Goal: Communication & Community: Answer question/provide support

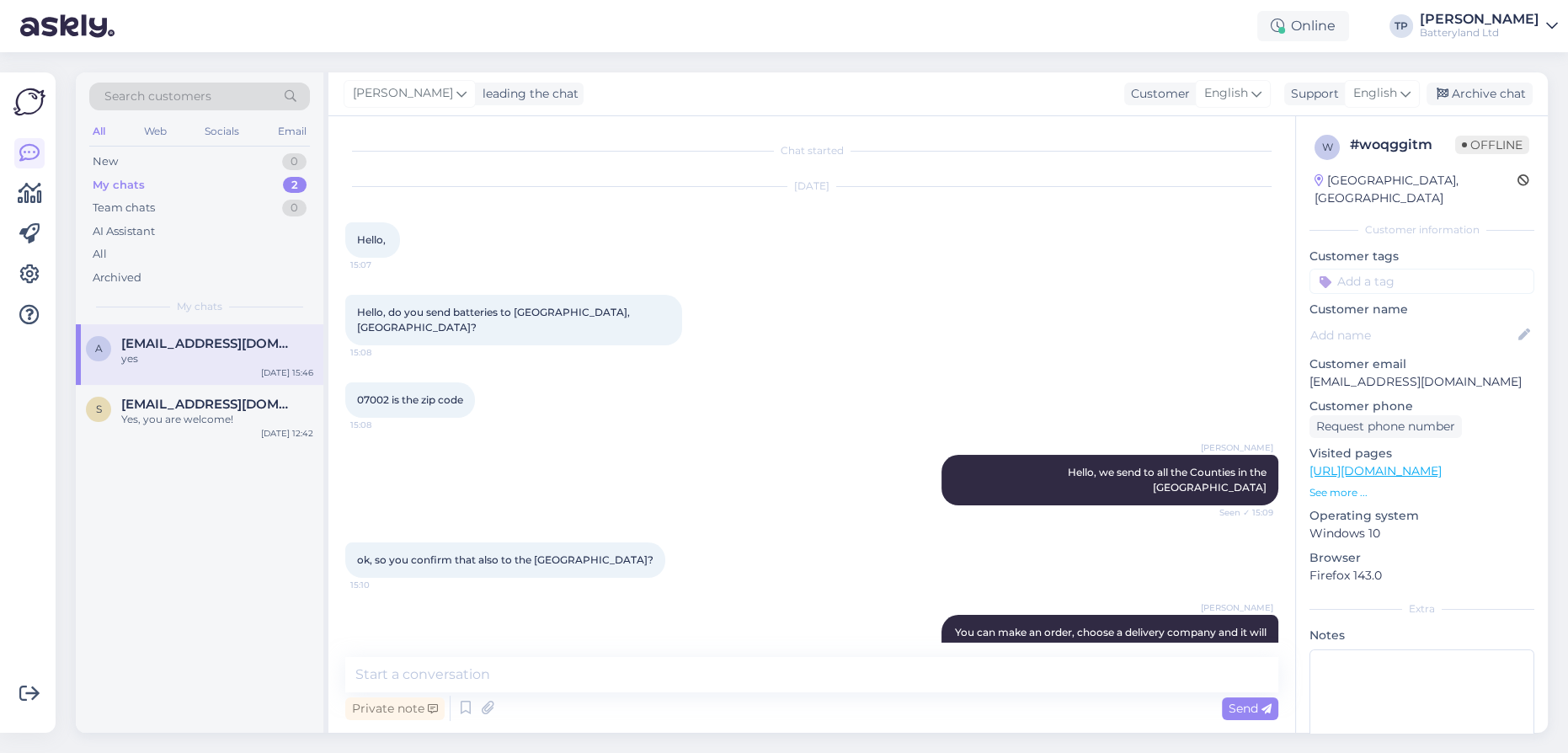
scroll to position [1142, 0]
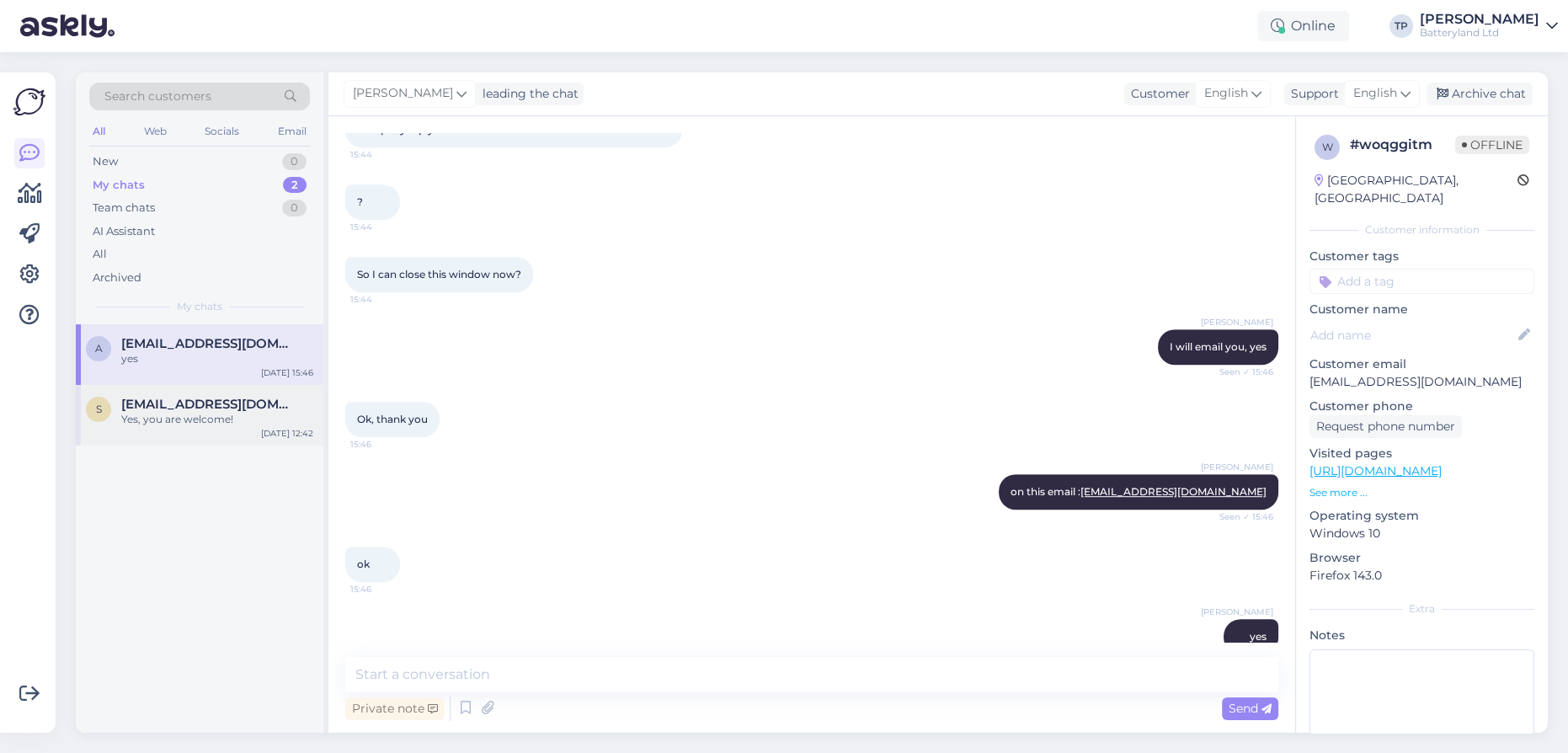
click at [229, 406] on span "[EMAIL_ADDRESS][DOMAIN_NAME]" at bounding box center [209, 403] width 176 height 15
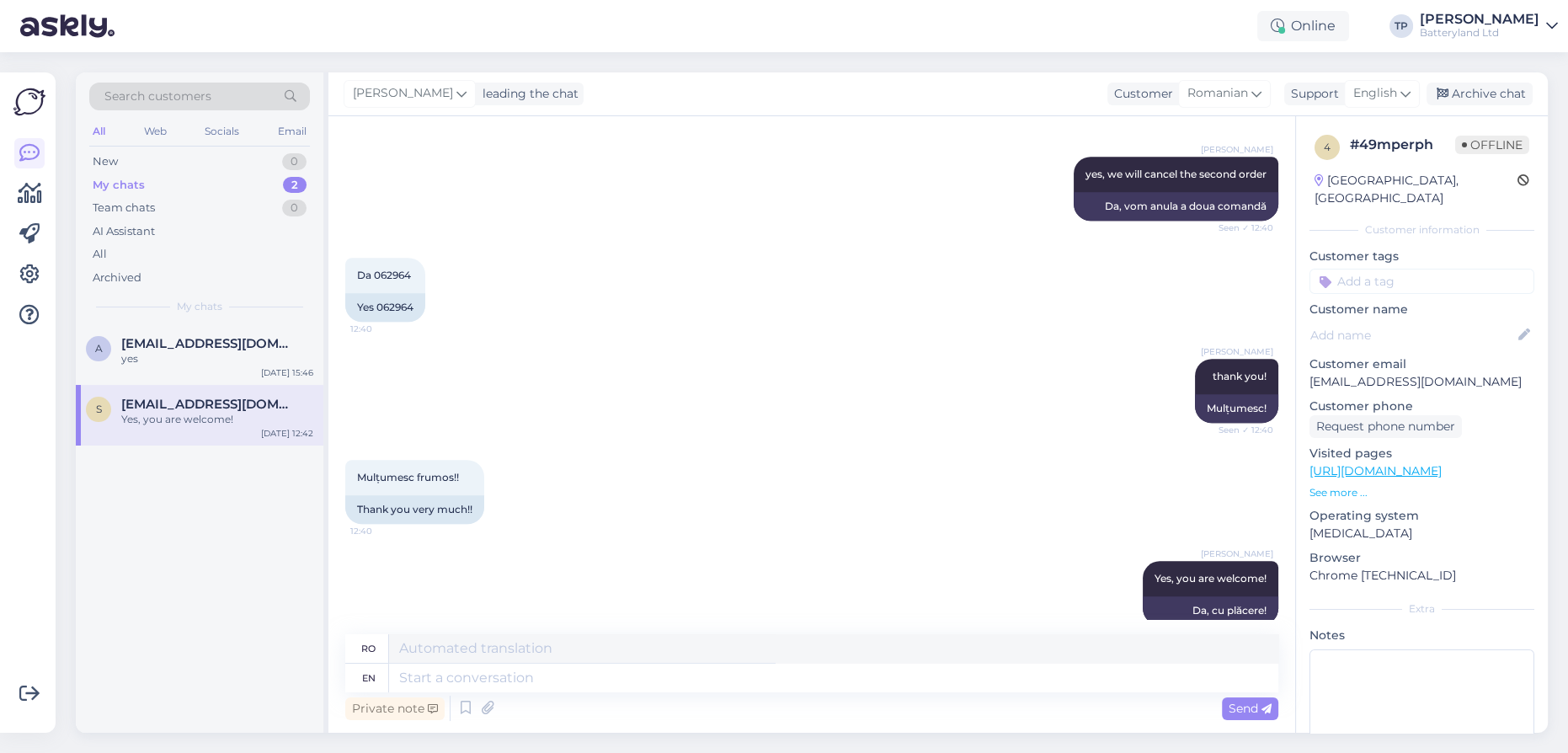
scroll to position [1927, 0]
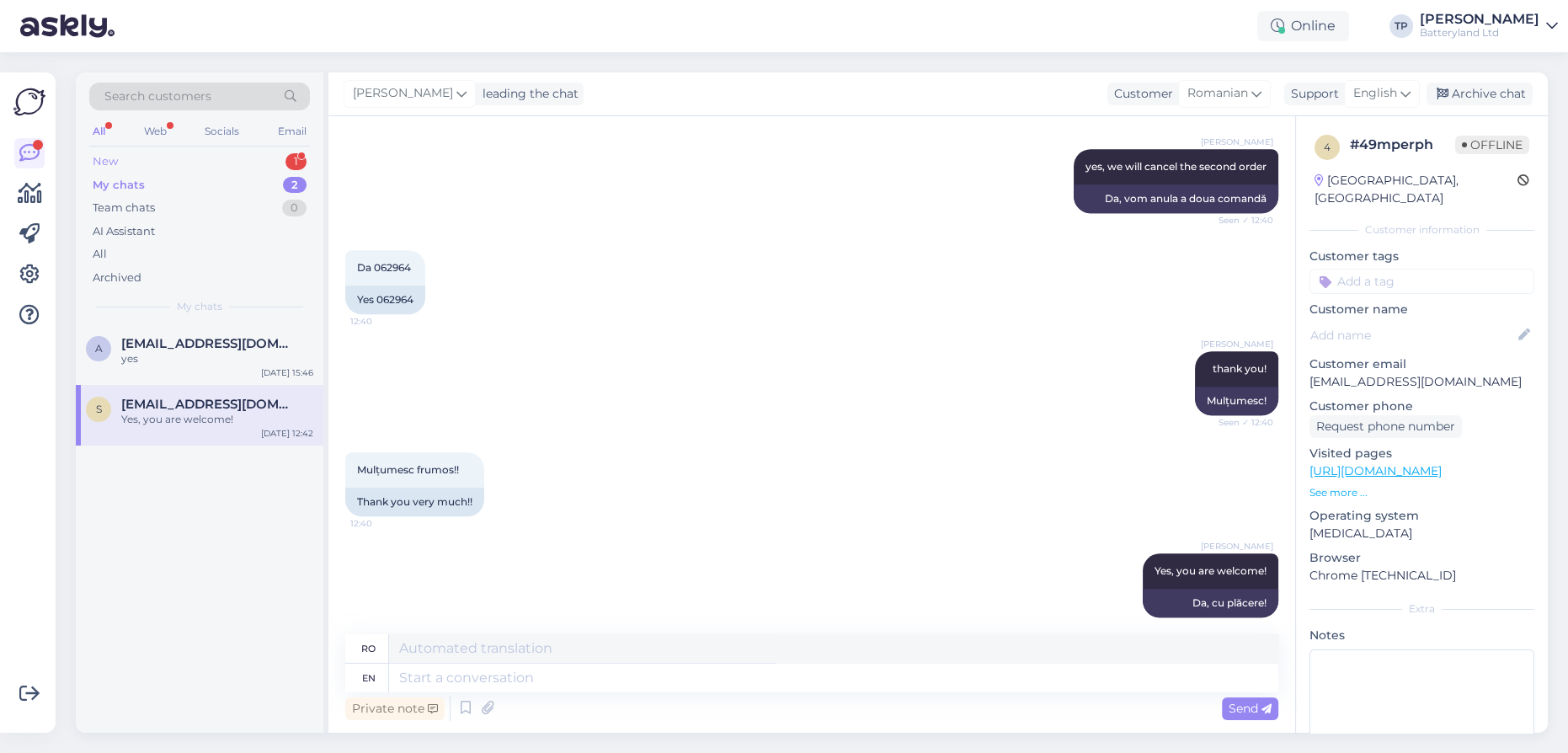
click at [266, 154] on div "New 1" at bounding box center [199, 162] width 221 height 24
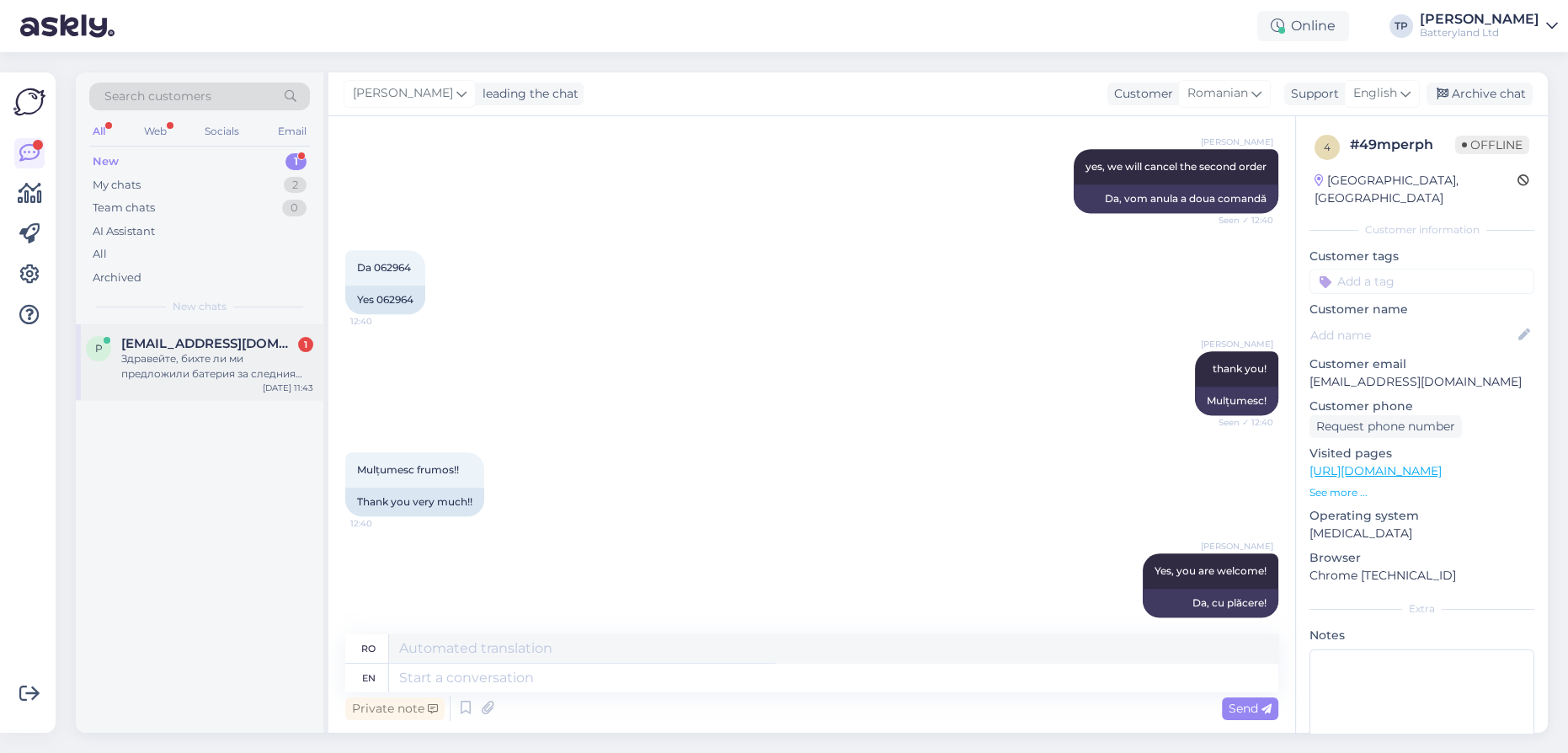
click at [229, 332] on div "p [EMAIL_ADDRESS][DOMAIN_NAME] 1 Здравейте, бихте ли ми предложили батерия за с…" at bounding box center [199, 362] width 247 height 75
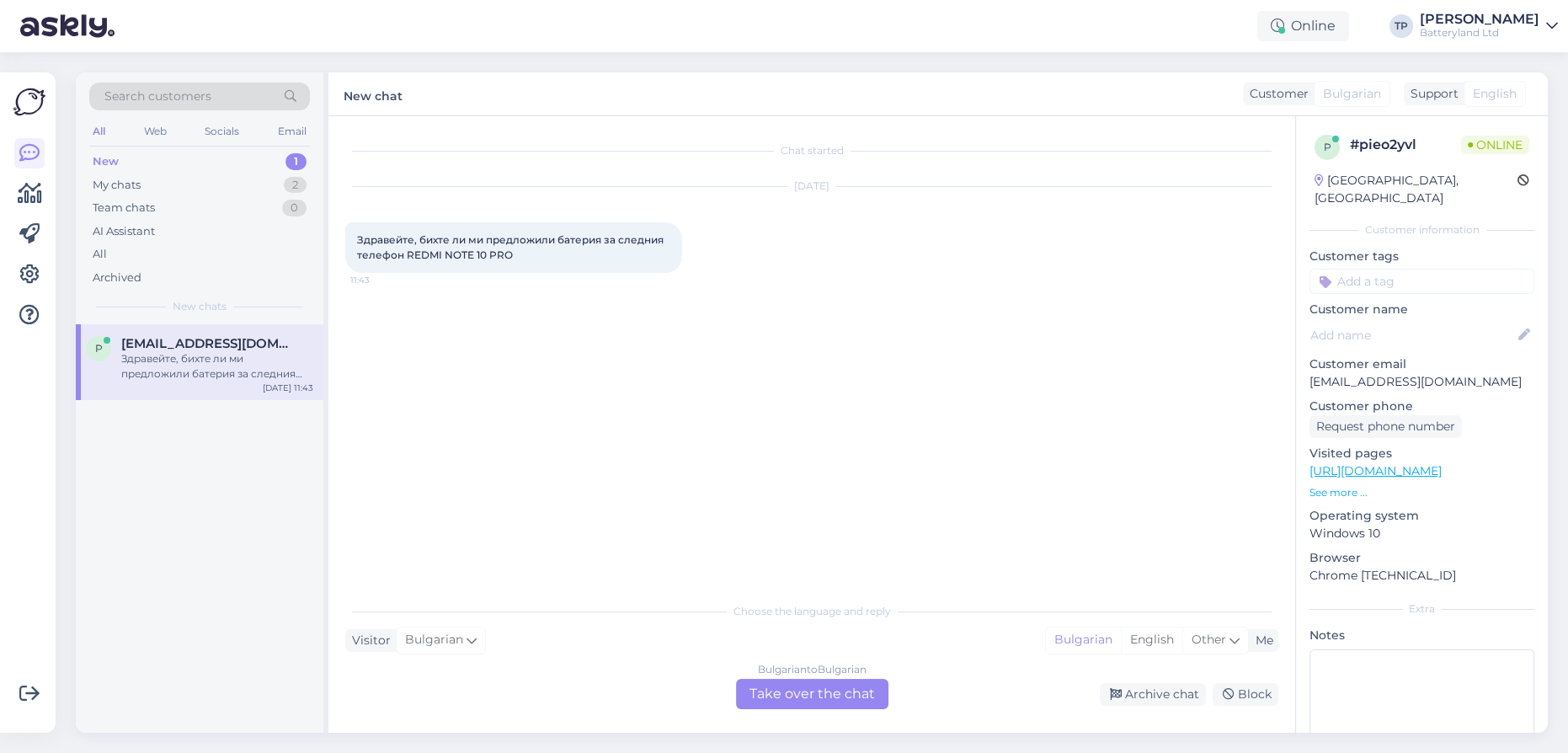
click at [777, 693] on div "Bulgarian to Bulgarian Take over the chat" at bounding box center [811, 693] width 152 height 30
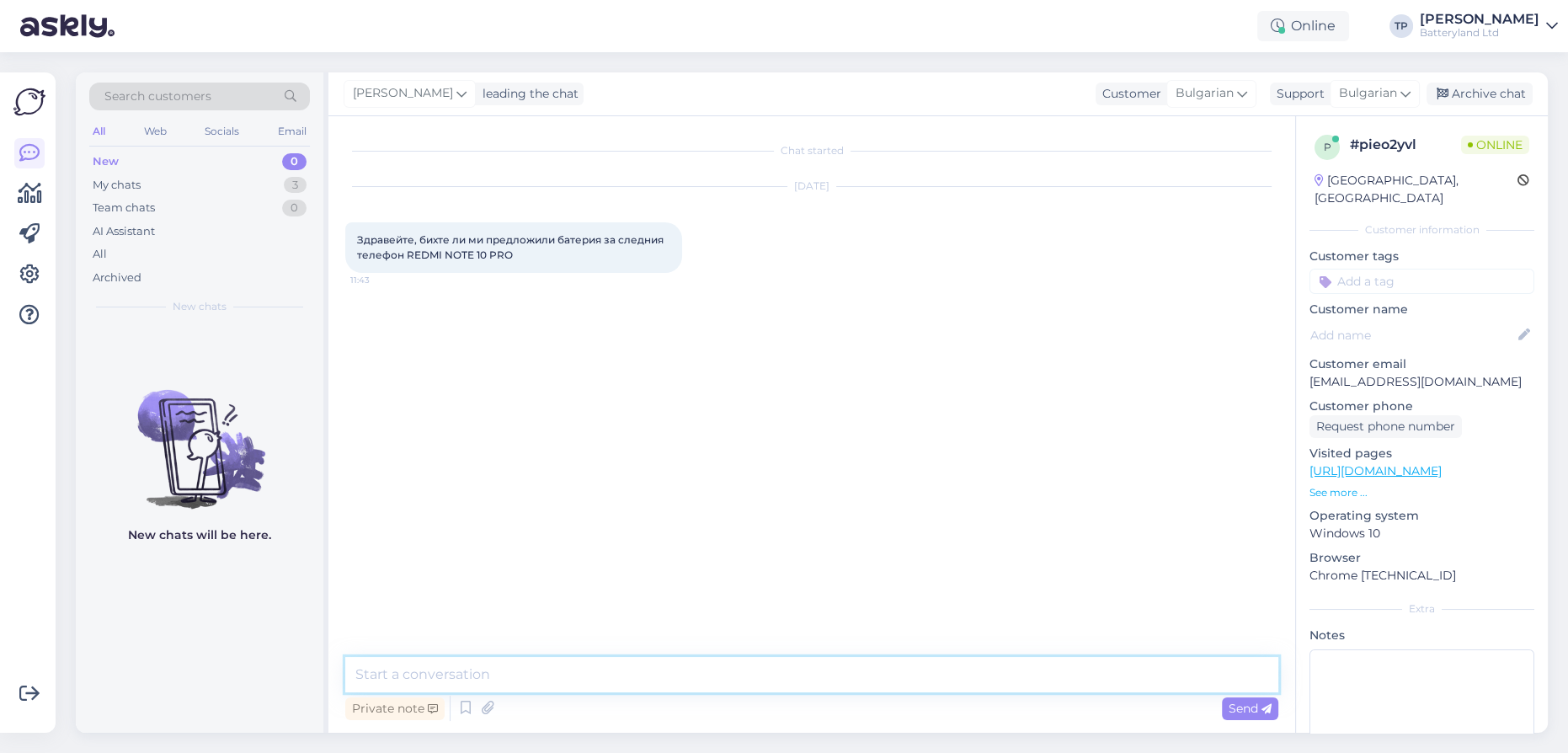
click at [599, 681] on textarea at bounding box center [811, 675] width 933 height 35
type textarea "Здравейте"
type textarea "сега ще погледна"
type textarea "z"
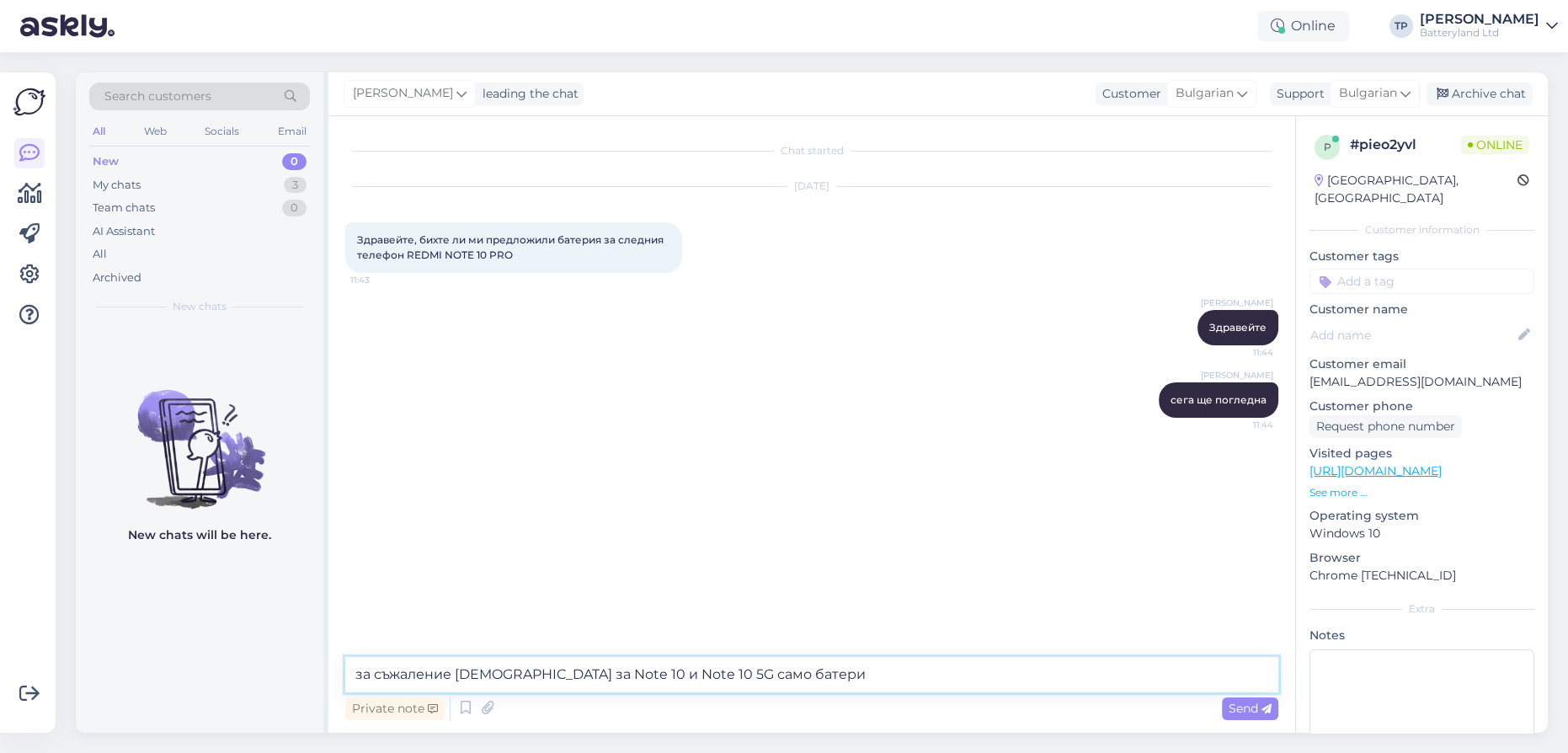
type textarea "за съжаление [DEMOGRAPHIC_DATA] за Note 10 и Note 10 5G само батерии"
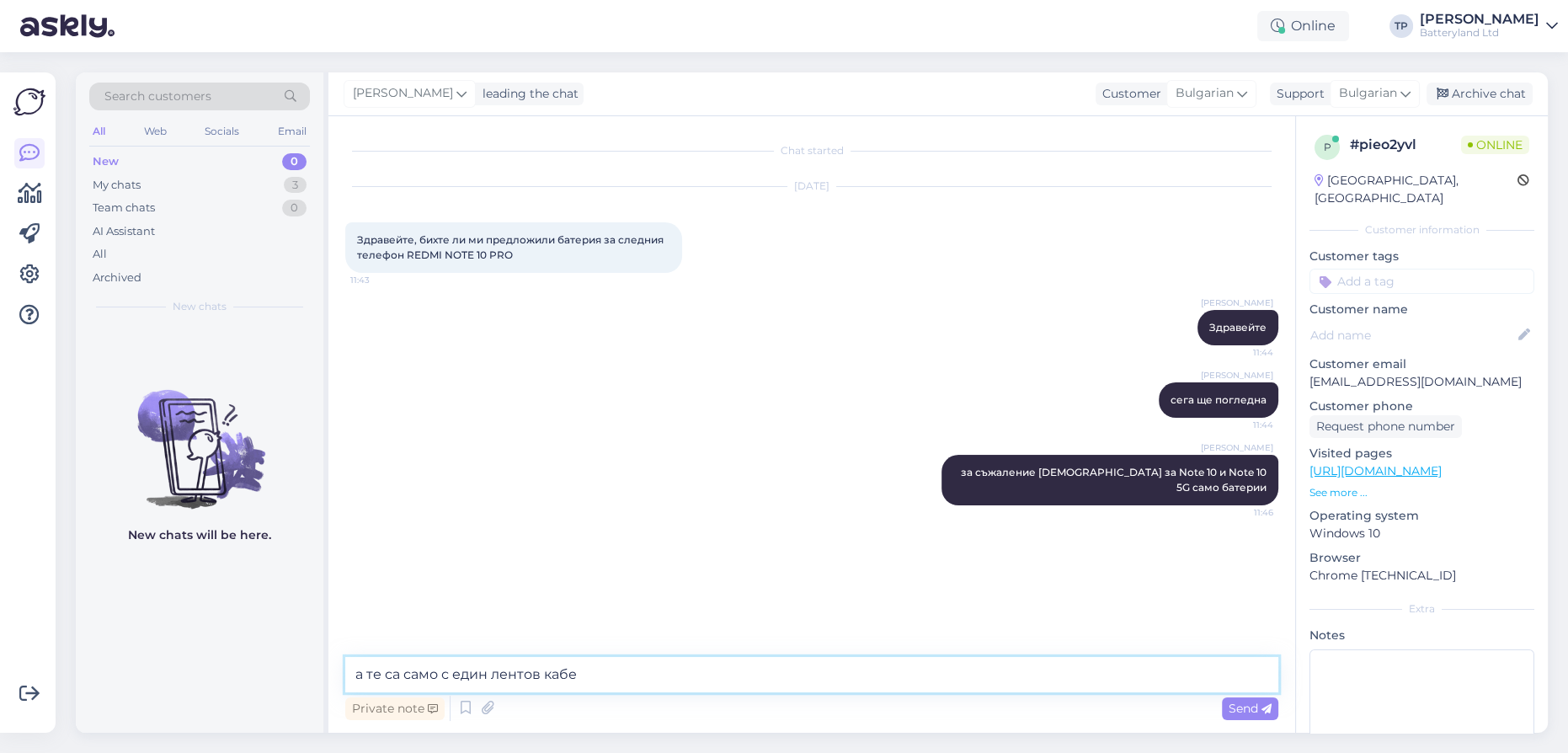
type textarea "а те са само с един лентов кабел"
paste textarea "[URL][DOMAIN_NAME]"
type textarea "[URL][DOMAIN_NAME]"
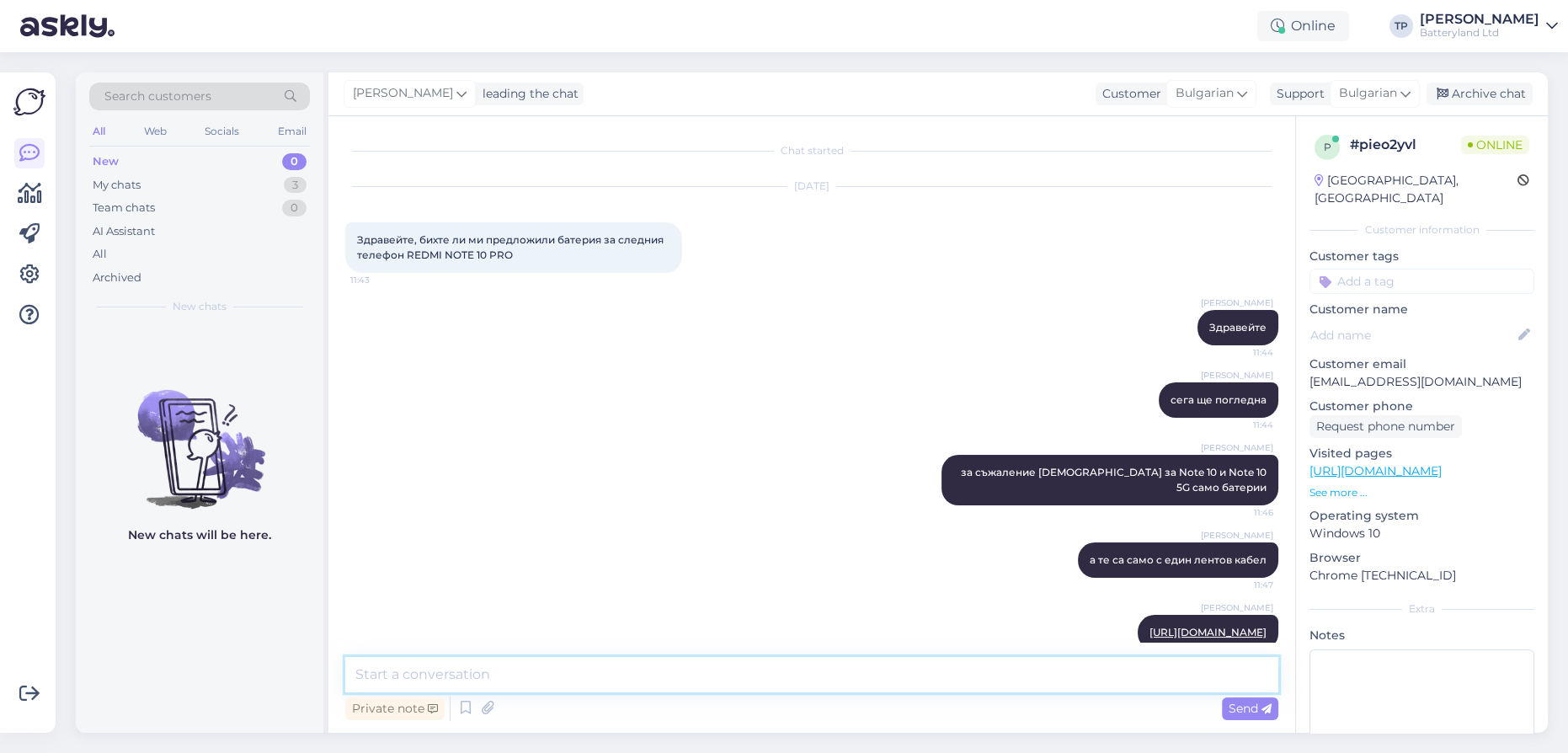
scroll to position [26, 0]
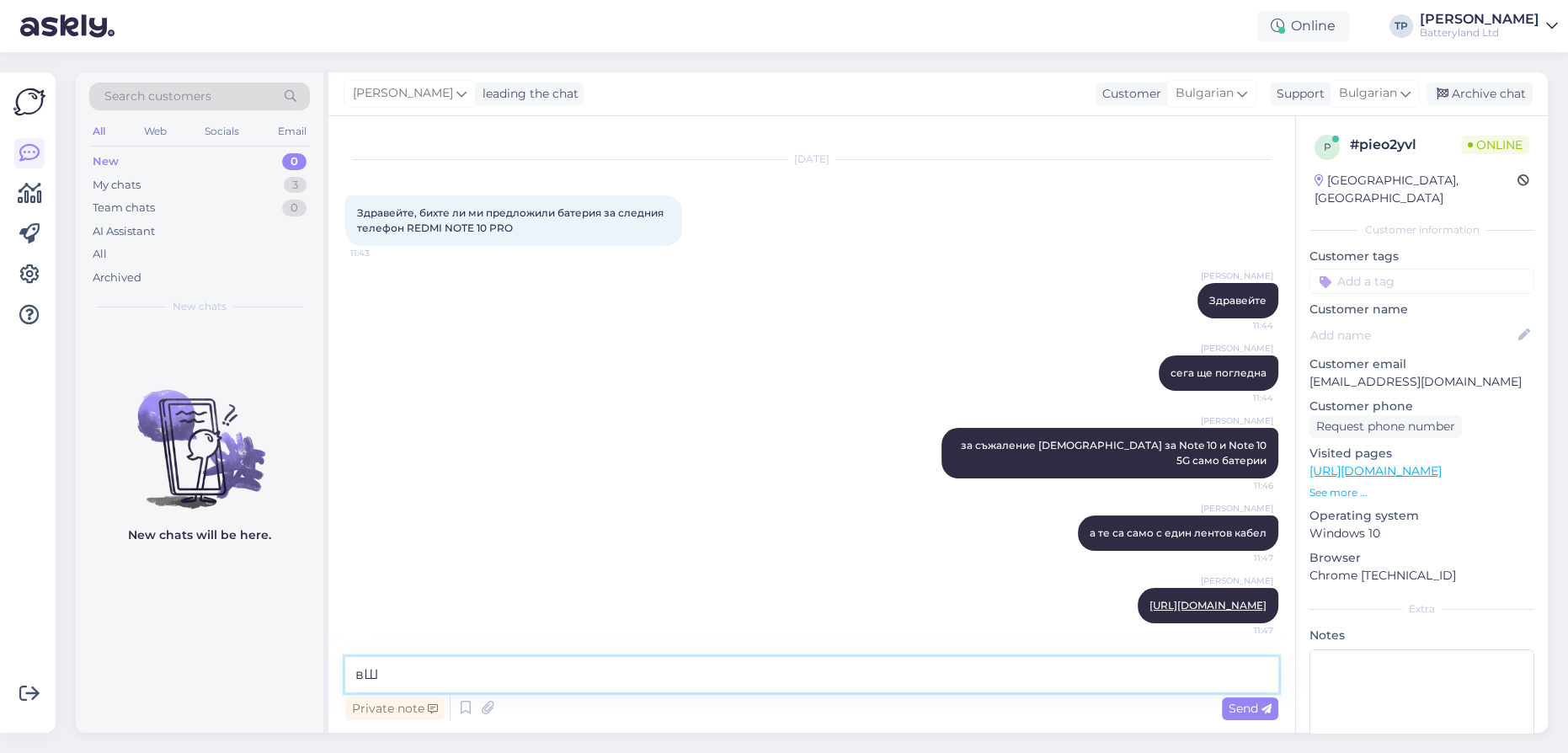
type textarea "в"
type textarea "вашата батерия трябва да е с два лентови кабела за свързване"
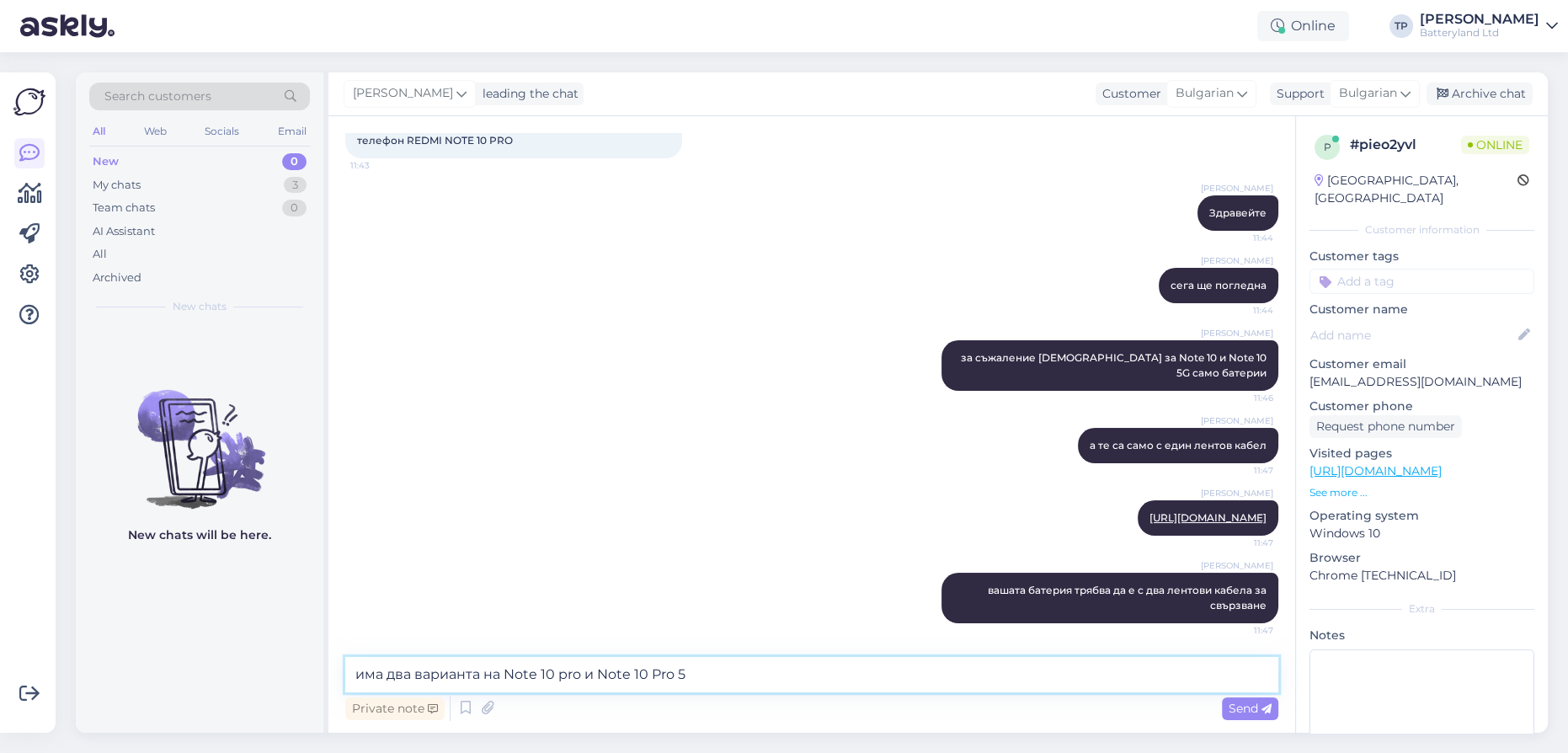
type textarea "има два варианта на Note 10 pro и Note 10 Pro 5G"
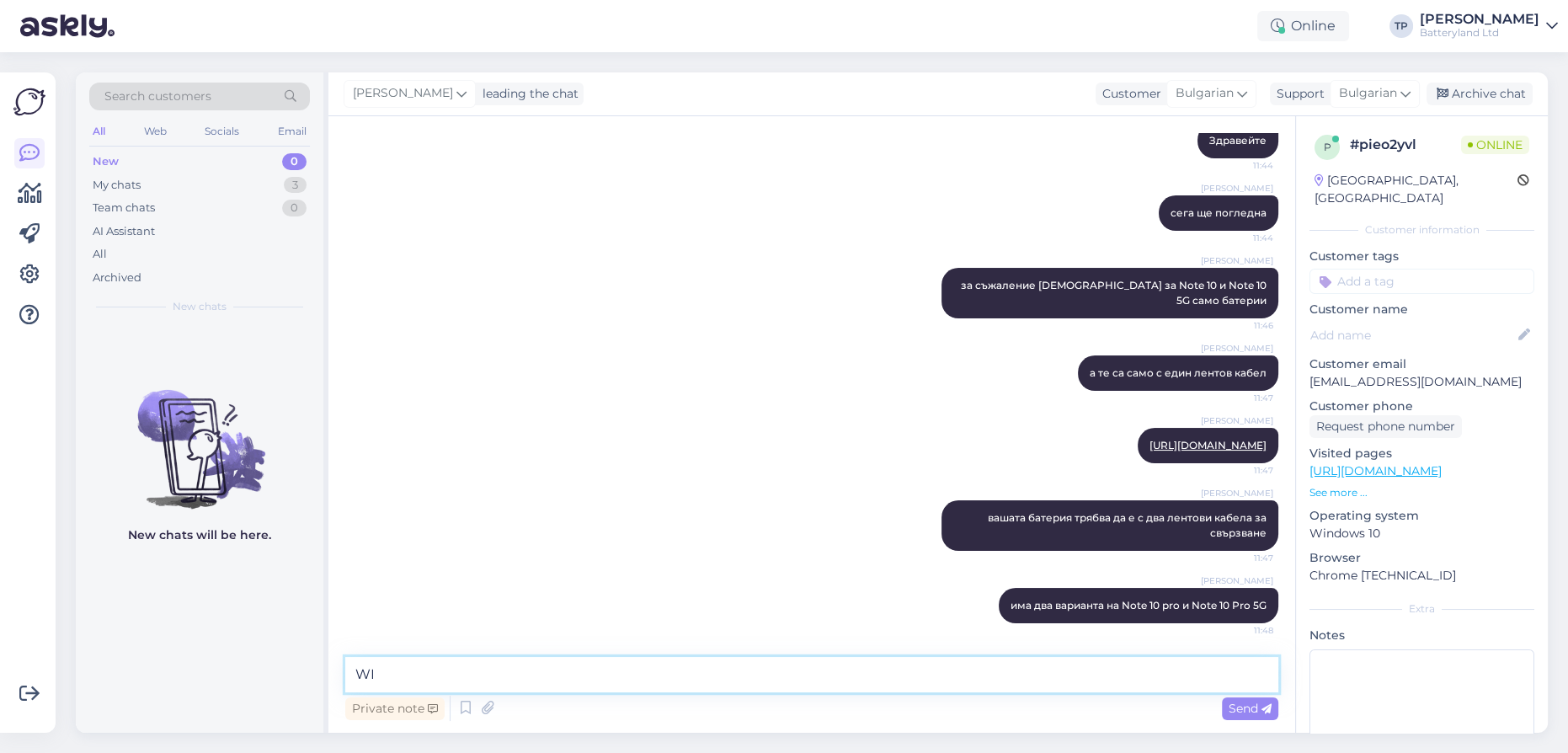
type textarea "W"
type textarea "е"
paste textarea "[URL][DOMAIN_NAME]"
type textarea "Вижте при колеги за тази батерия да ви консултират : [URL][DOMAIN_NAME]"
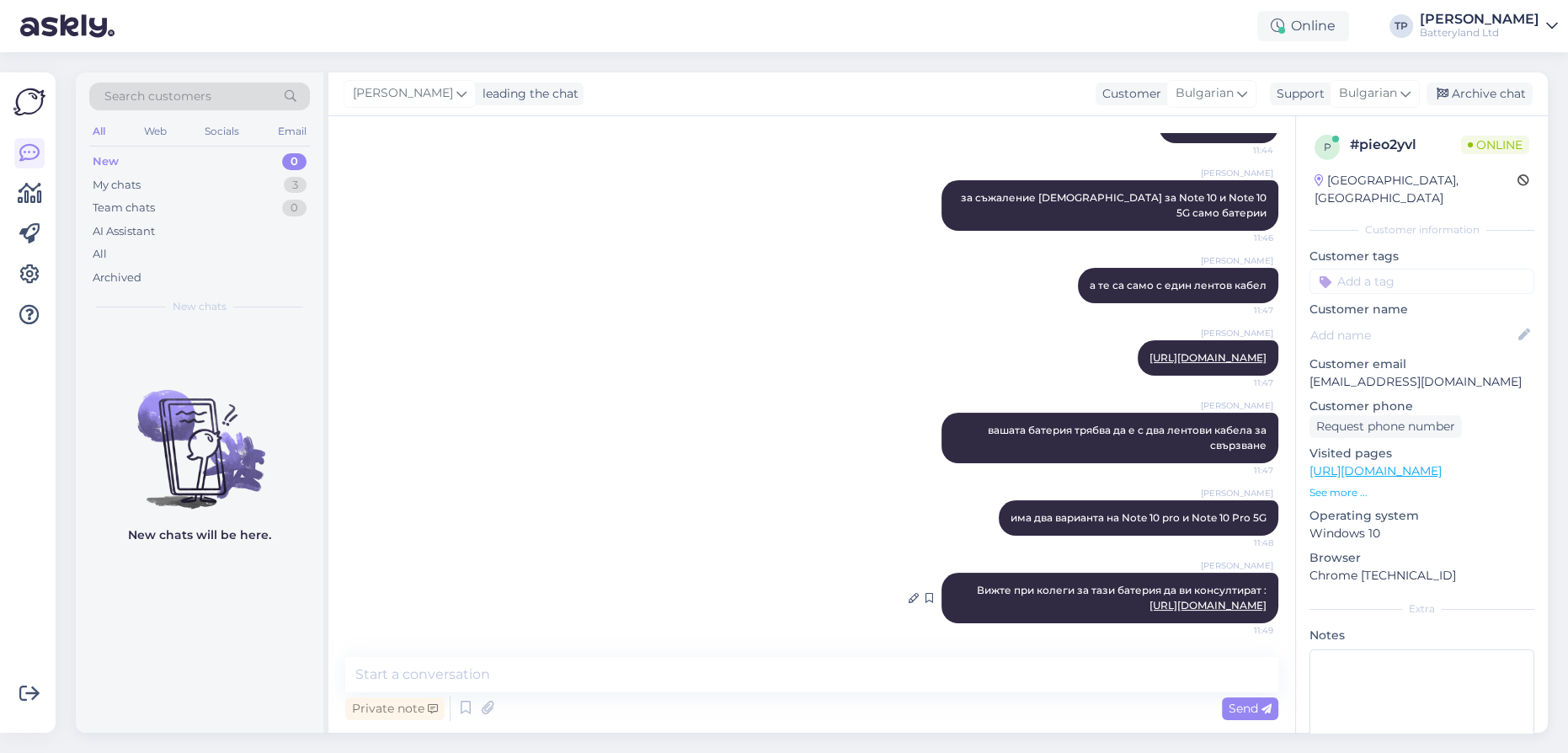
click at [1149, 598] on link "[URL][DOMAIN_NAME]" at bounding box center [1207, 604] width 117 height 13
